Goal: Communication & Community: Ask a question

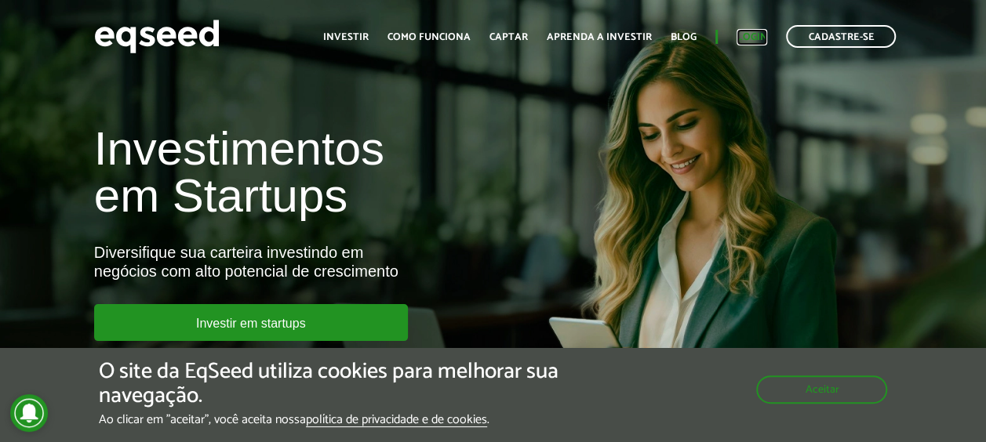
click at [763, 36] on link "Login" at bounding box center [752, 37] width 31 height 10
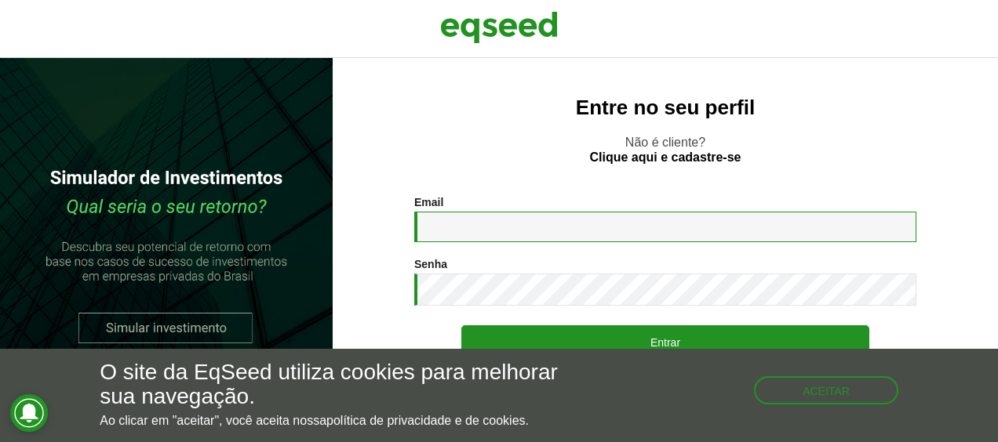
click at [507, 223] on input "Email *" at bounding box center [665, 227] width 502 height 31
type input "**********"
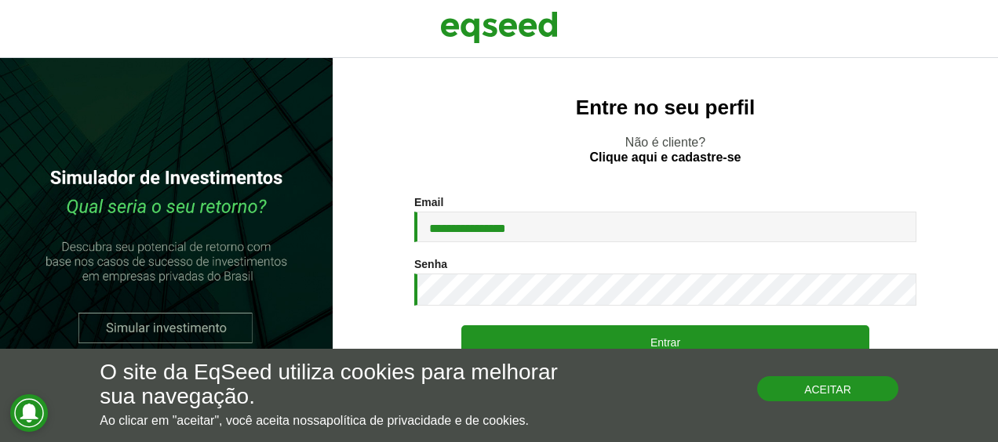
click at [859, 390] on button "Aceitar" at bounding box center [827, 389] width 141 height 25
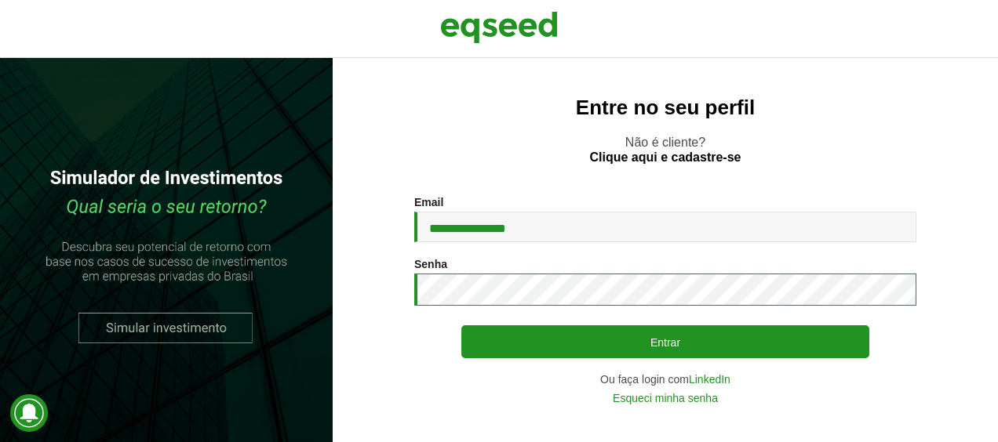
click at [461, 326] on button "Entrar" at bounding box center [665, 342] width 408 height 33
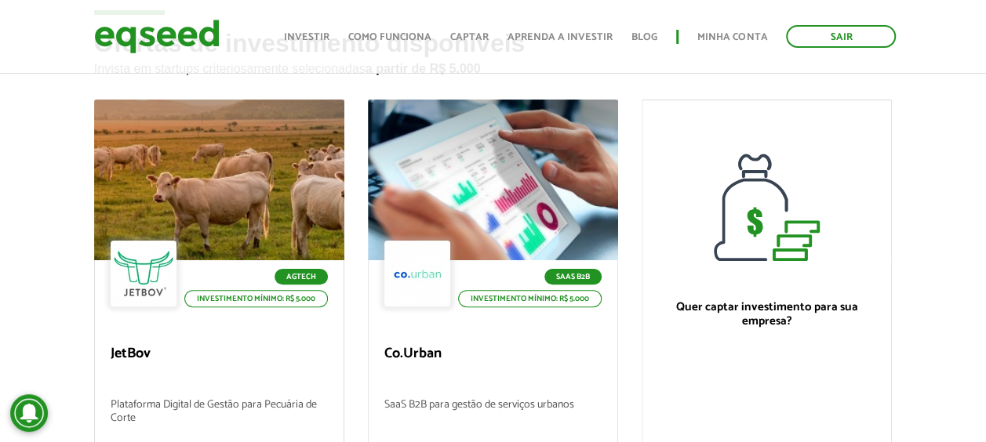
scroll to position [78, 0]
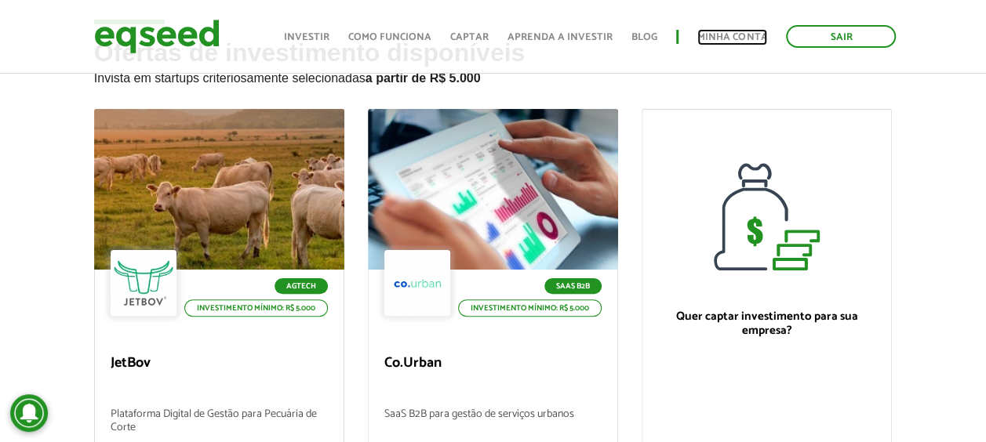
click at [731, 37] on link "Minha conta" at bounding box center [732, 37] width 70 height 10
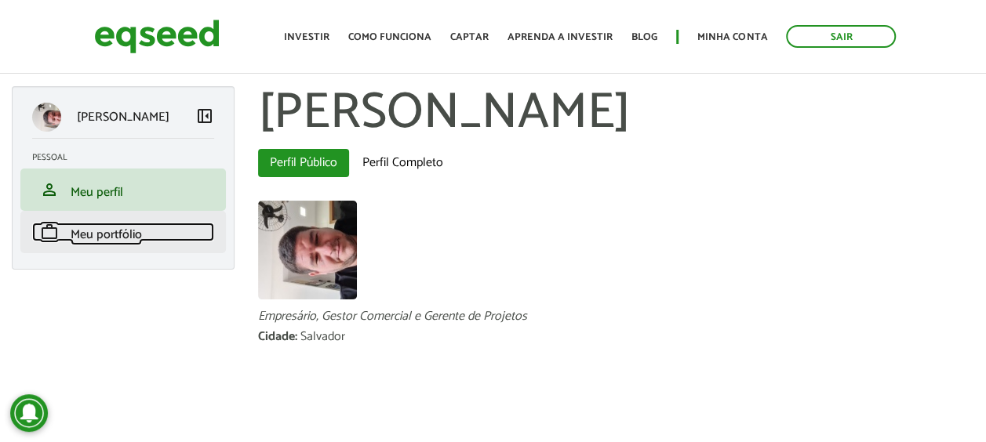
click at [115, 241] on span "Meu portfólio" at bounding box center [106, 234] width 71 height 21
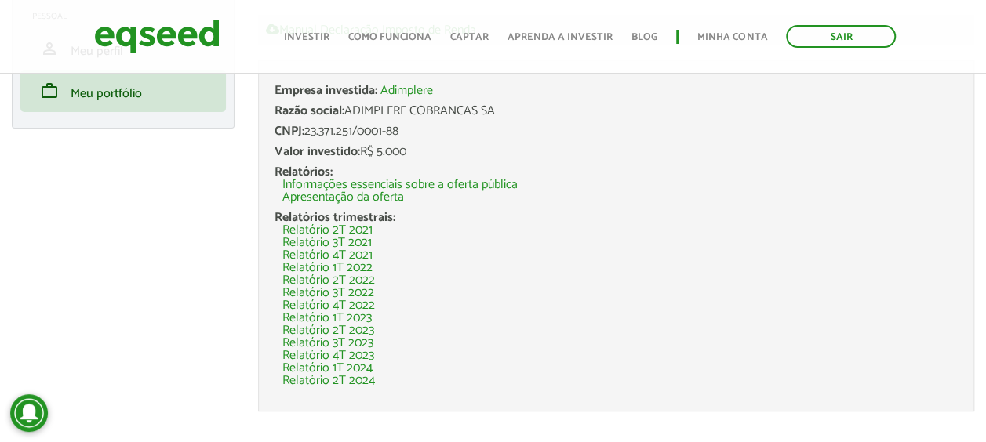
scroll to position [157, 0]
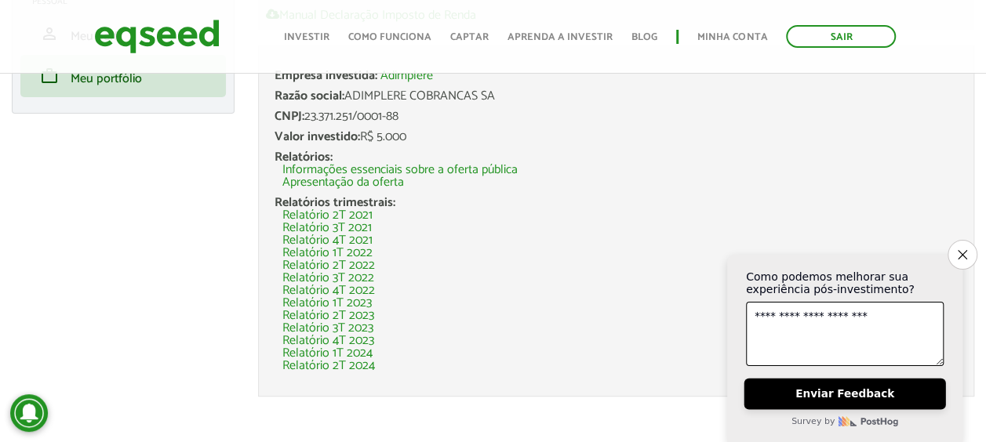
type textarea "**********"
click at [855, 399] on button "Enviar Feedback" at bounding box center [845, 394] width 202 height 31
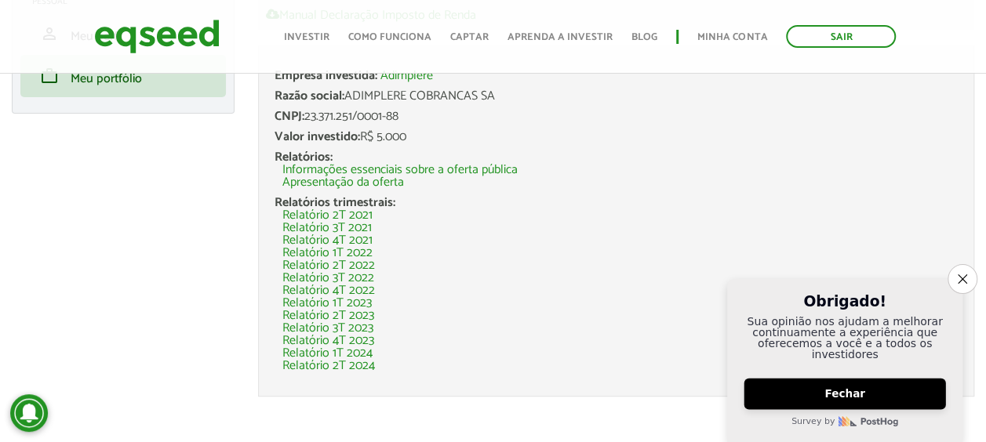
click at [854, 395] on button "Fechar" at bounding box center [845, 394] width 202 height 31
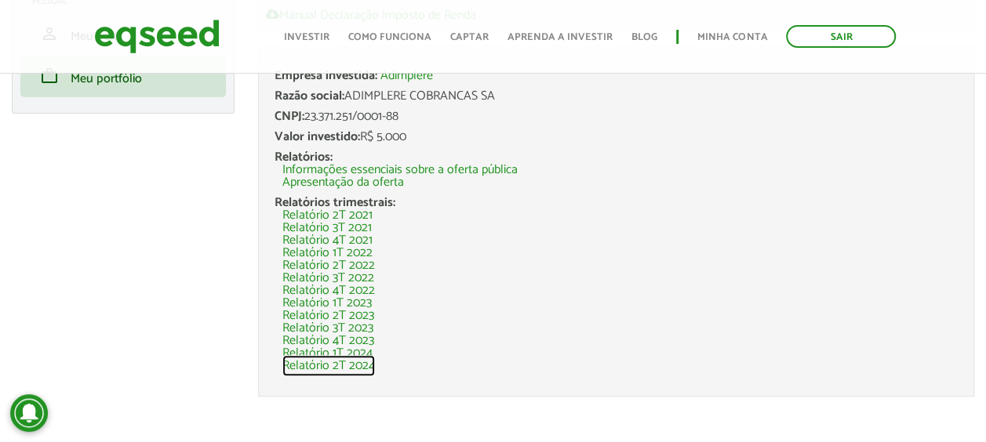
click at [350, 363] on link "Relatório 2T 2024" at bounding box center [328, 366] width 93 height 13
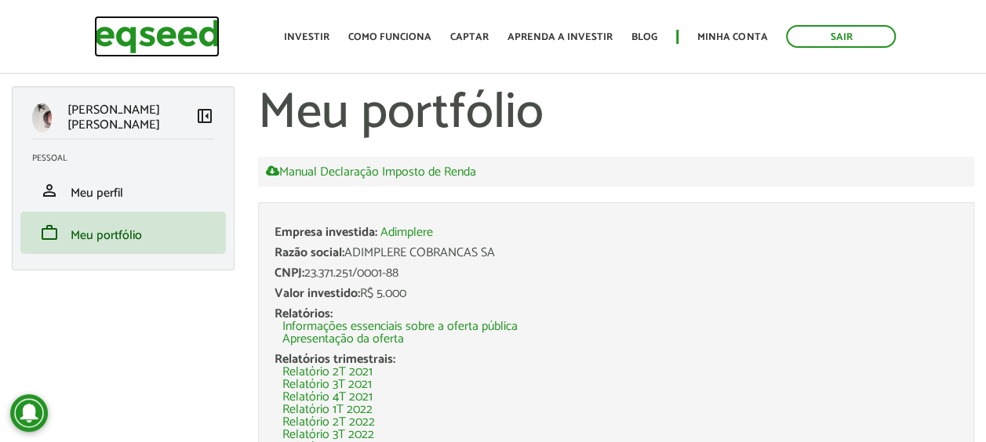
click at [133, 36] on img at bounding box center [157, 37] width 126 height 42
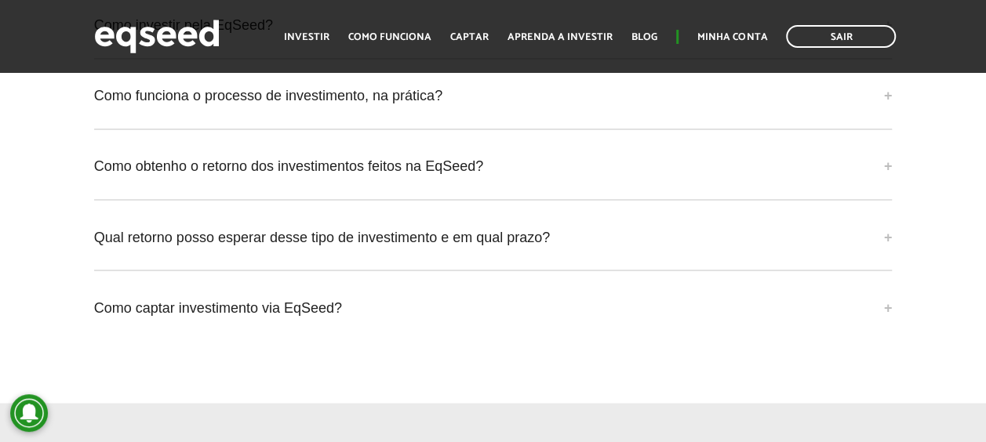
scroll to position [4315, 0]
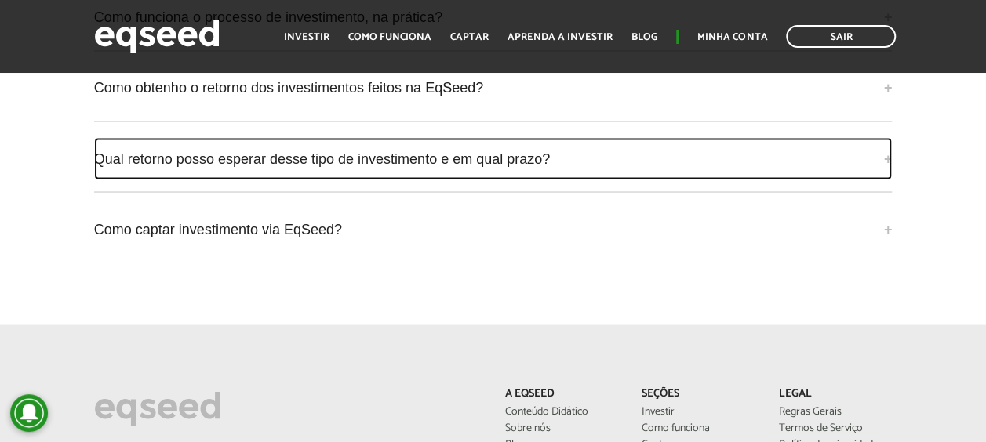
click at [890, 137] on link "Qual retorno posso esperar desse tipo de investimento e em qual prazo?" at bounding box center [493, 158] width 799 height 42
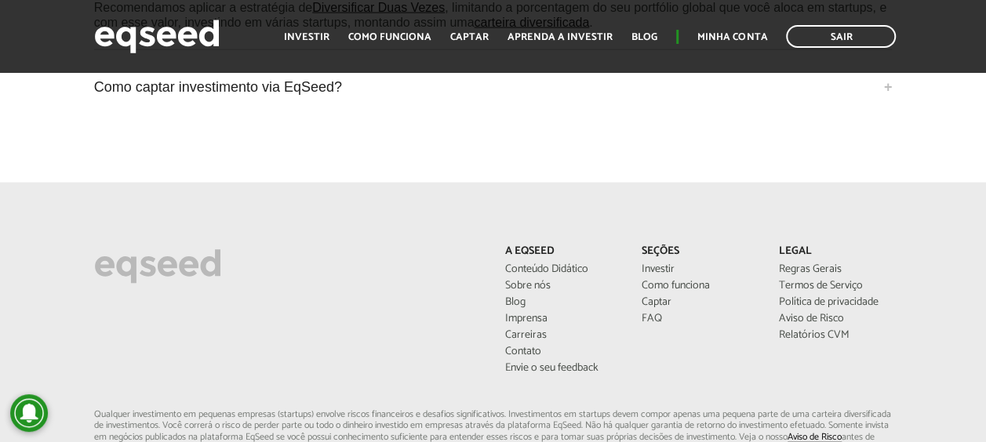
scroll to position [4707, 0]
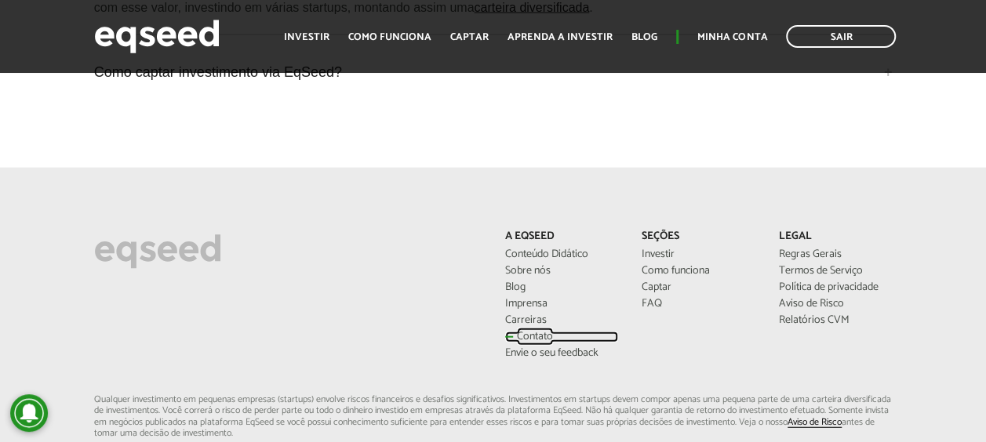
click at [536, 332] on link "Contato" at bounding box center [562, 337] width 114 height 11
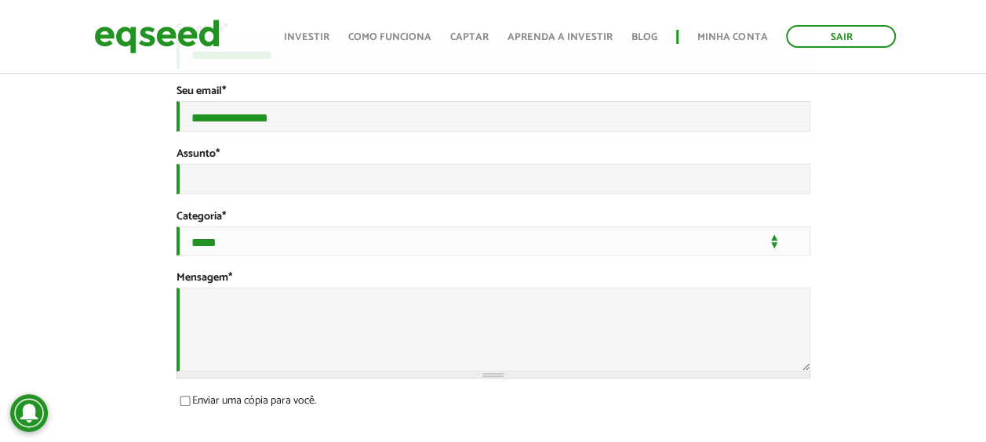
scroll to position [78, 0]
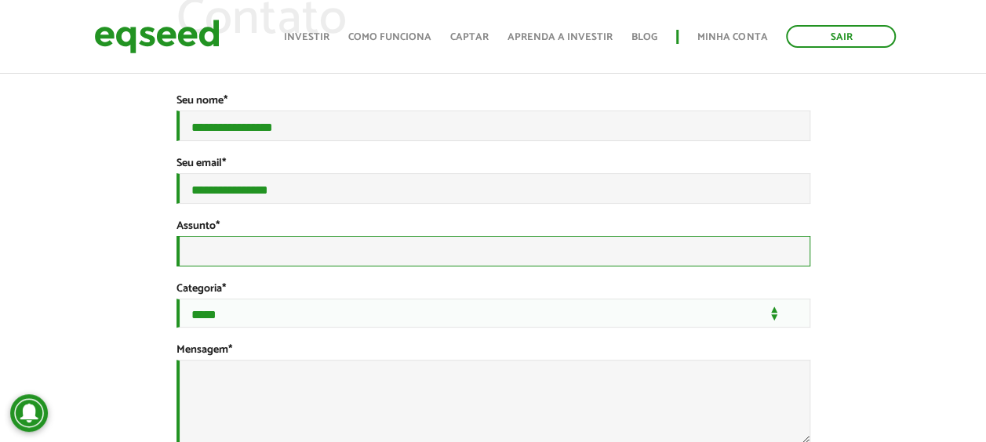
click at [295, 267] on input "Assunto *" at bounding box center [494, 251] width 634 height 31
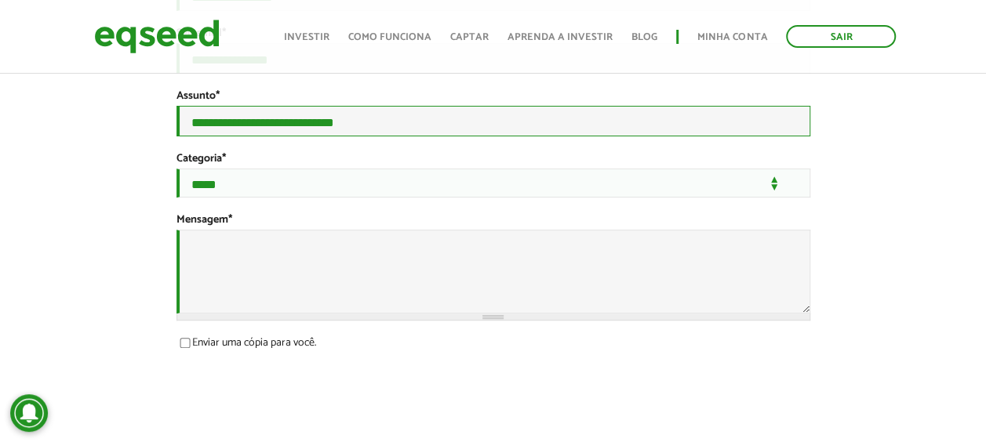
scroll to position [235, 0]
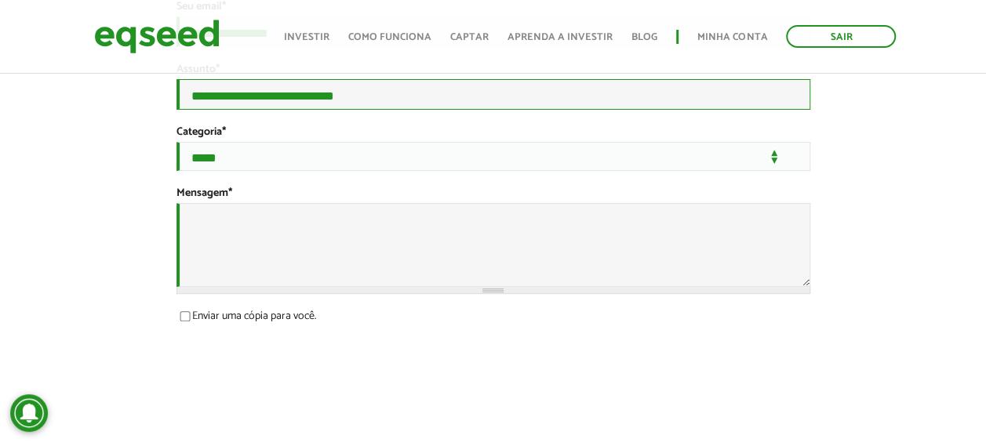
type input "**********"
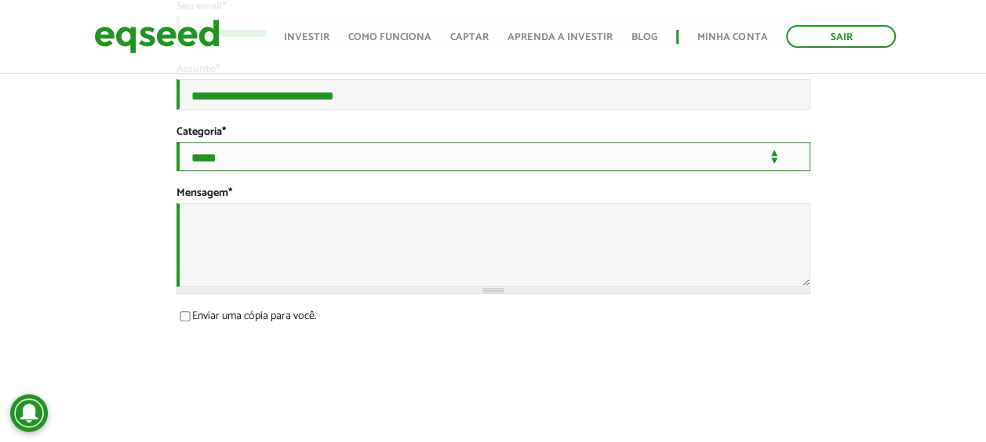
click at [775, 171] on select "**********" at bounding box center [494, 156] width 634 height 29
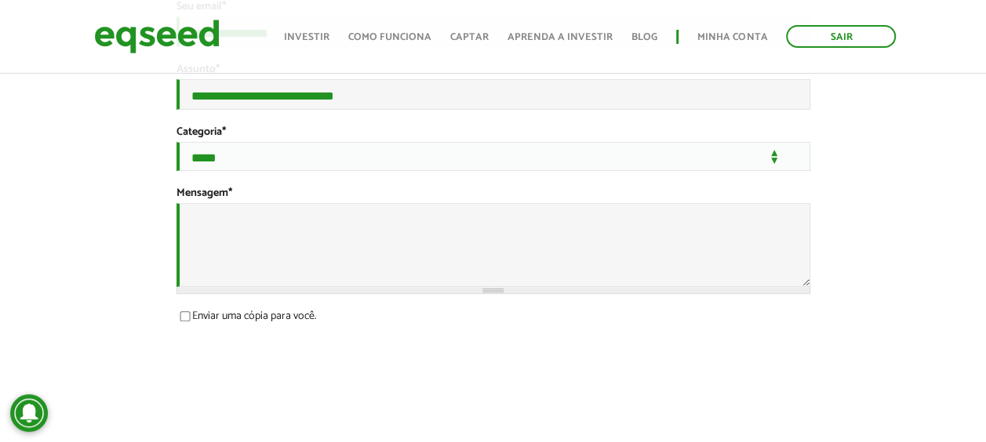
click at [937, 237] on div "**********" at bounding box center [493, 177] width 986 height 684
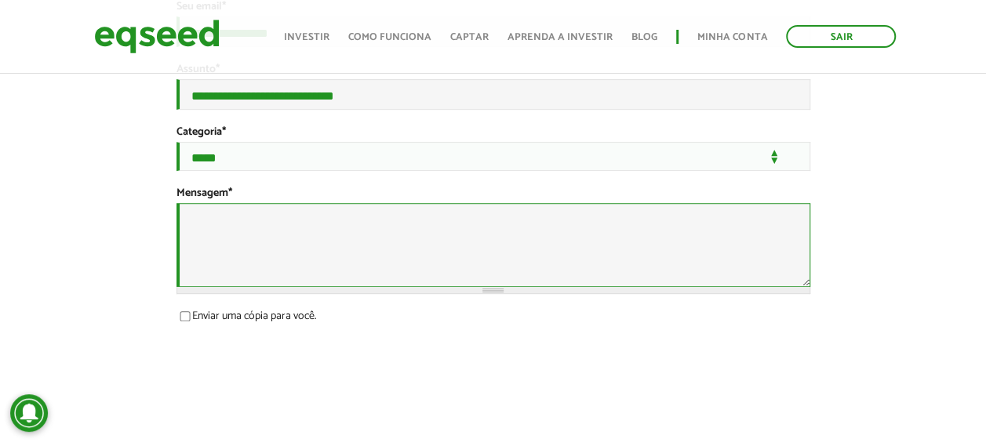
click at [438, 257] on textarea "Mensagem *" at bounding box center [494, 245] width 634 height 84
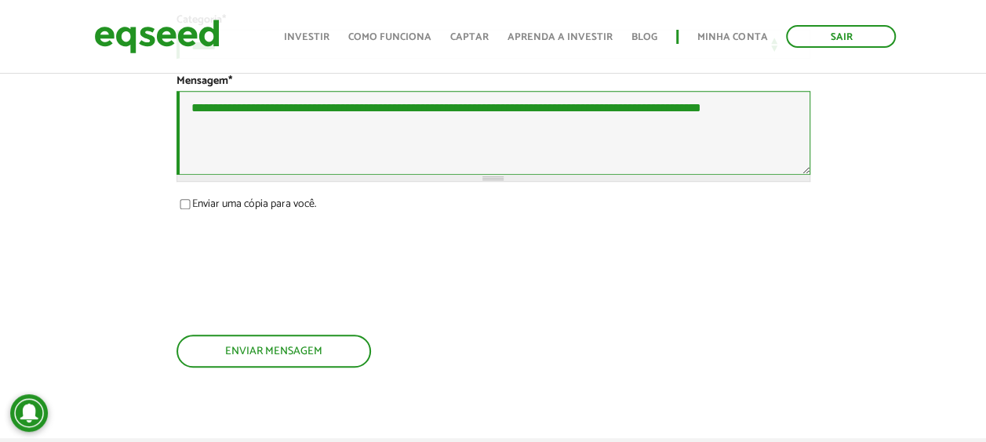
scroll to position [392, 0]
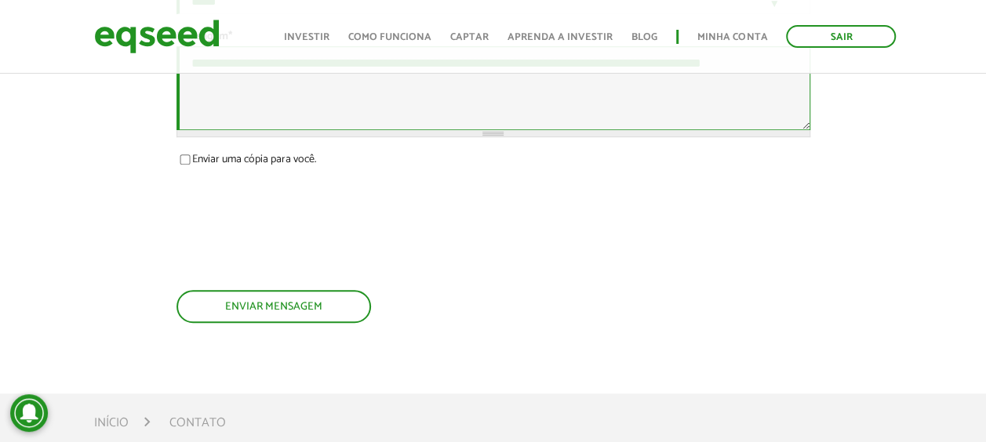
type textarea "**********"
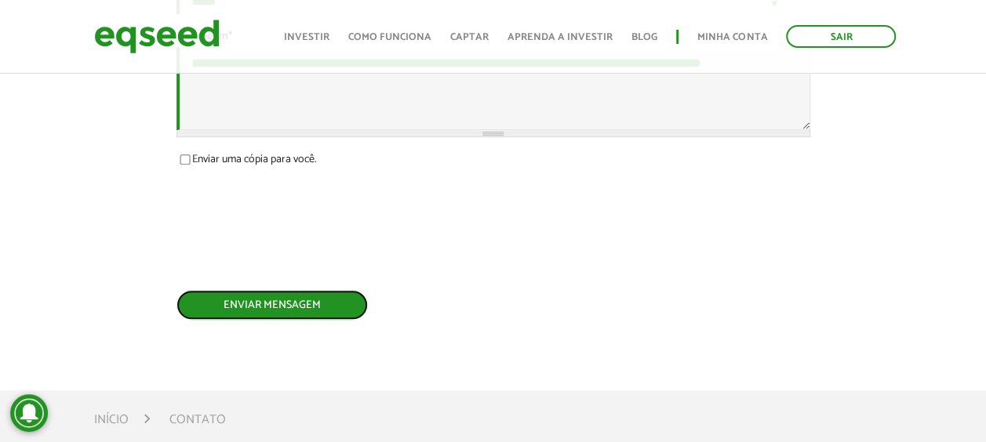
click at [304, 320] on button "Enviar mensagem" at bounding box center [272, 305] width 191 height 30
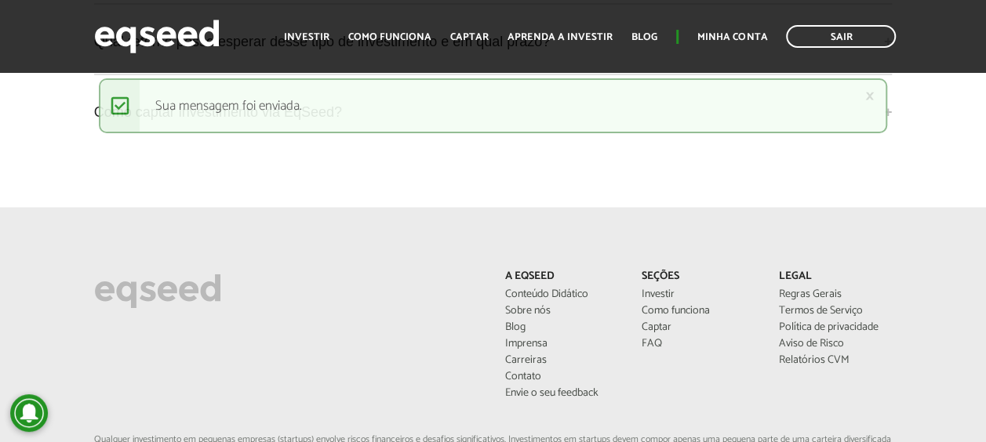
scroll to position [4430, 0]
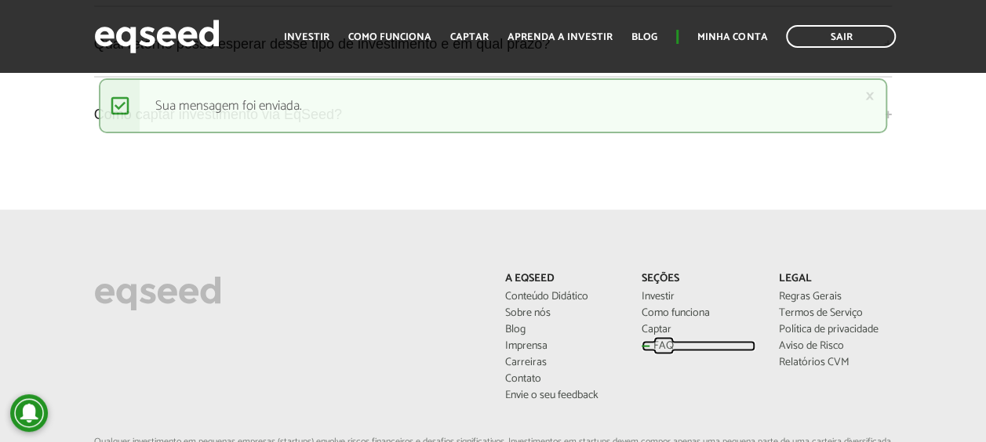
click at [665, 341] on link "FAQ" at bounding box center [699, 346] width 114 height 11
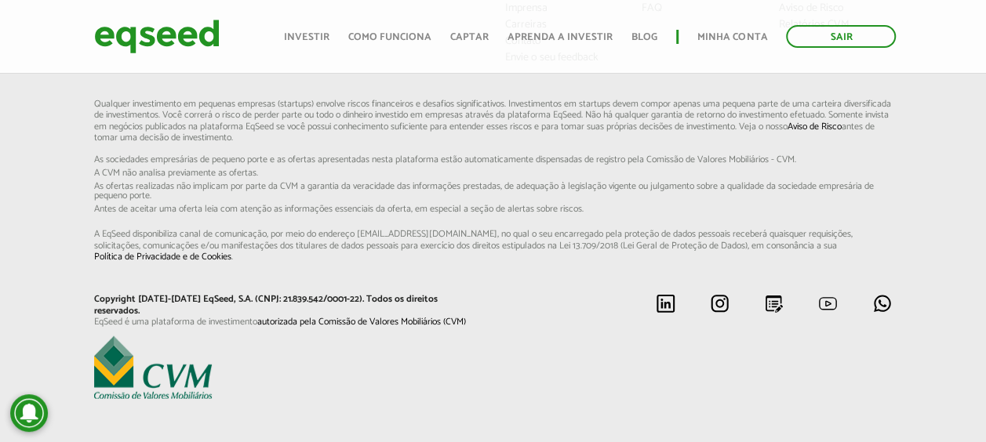
scroll to position [1983, 0]
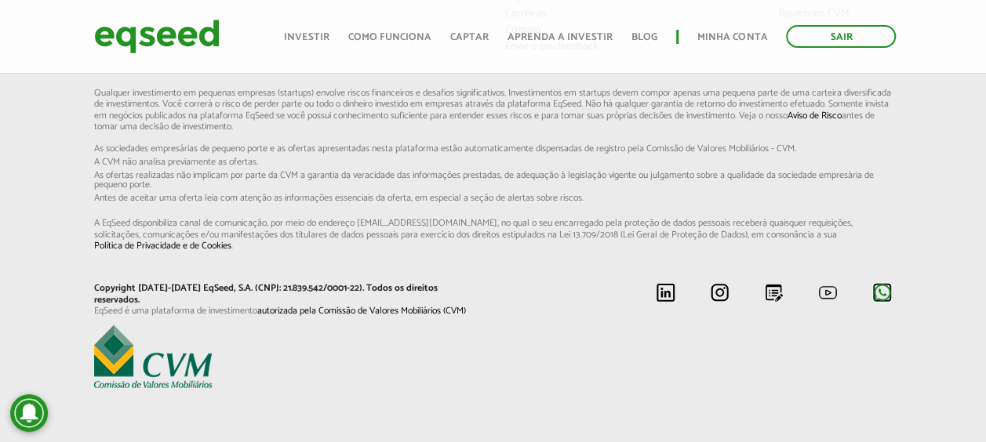
click at [880, 294] on img at bounding box center [882, 293] width 20 height 20
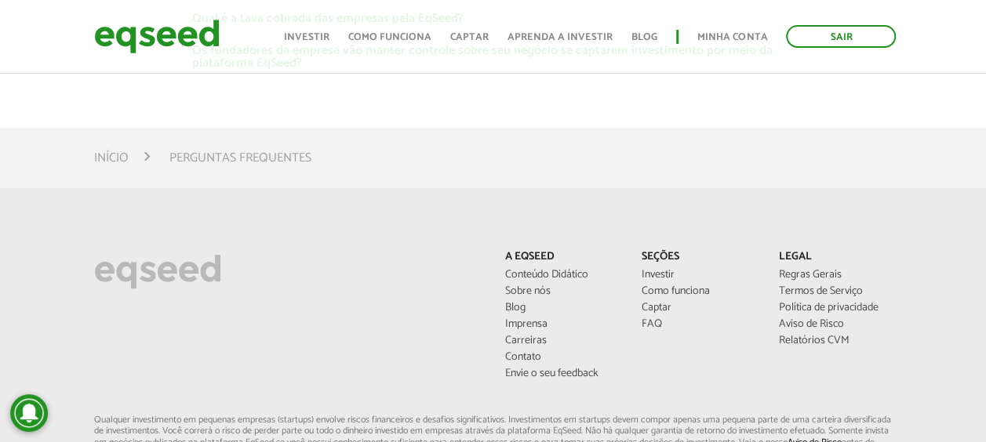
scroll to position [1670, 0]
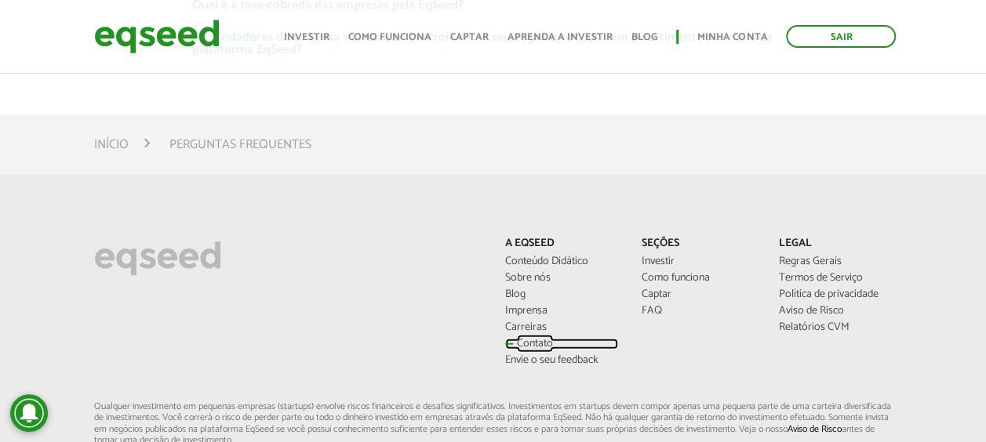
click at [529, 340] on link "Contato" at bounding box center [562, 344] width 114 height 11
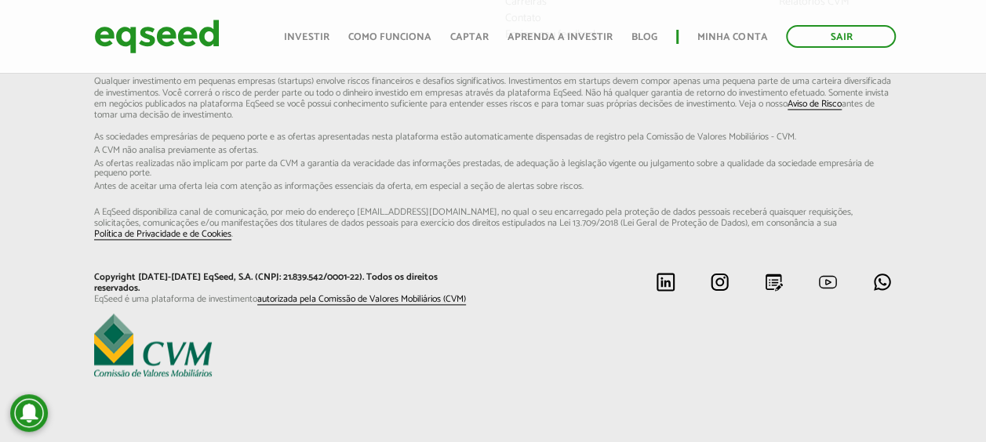
scroll to position [1044, 0]
